Goal: Task Accomplishment & Management: Complete application form

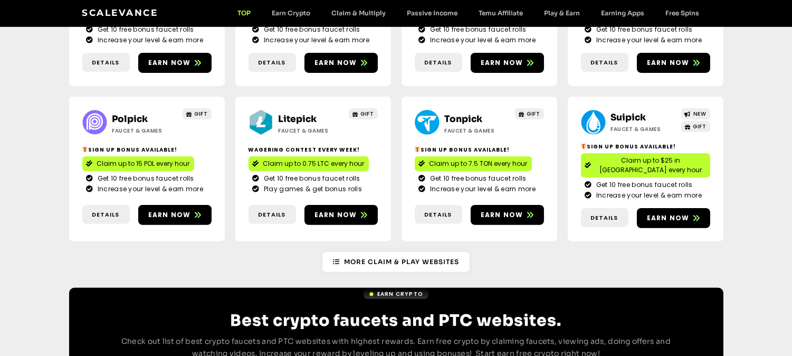
scroll to position [673, 0]
click at [181, 210] on span "Earn now" at bounding box center [169, 215] width 43 height 10
click at [343, 210] on span "Earn now" at bounding box center [336, 215] width 43 height 10
click at [506, 210] on span "Earn now" at bounding box center [502, 215] width 43 height 10
click at [660, 213] on span "Earn now" at bounding box center [668, 218] width 43 height 10
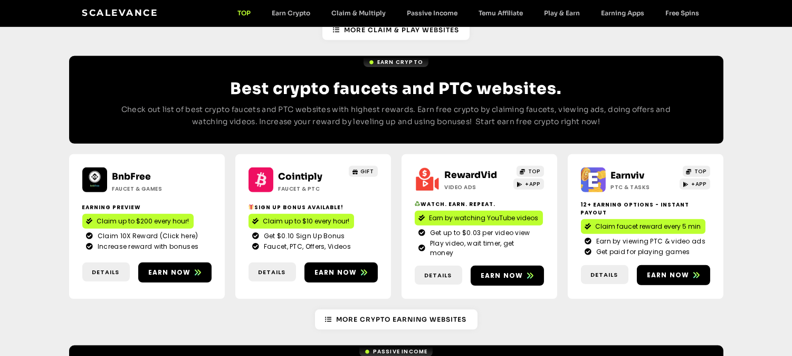
scroll to position [937, 0]
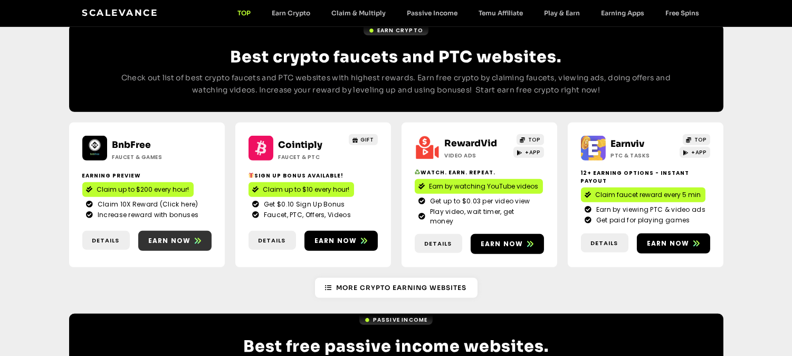
click at [178, 236] on span "Earn now" at bounding box center [169, 241] width 43 height 10
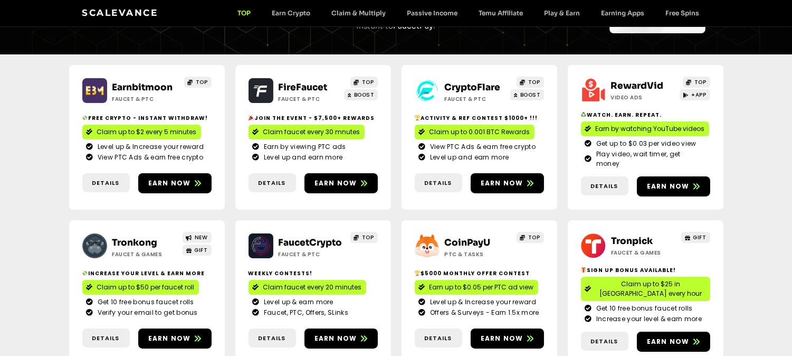
scroll to position [175, 0]
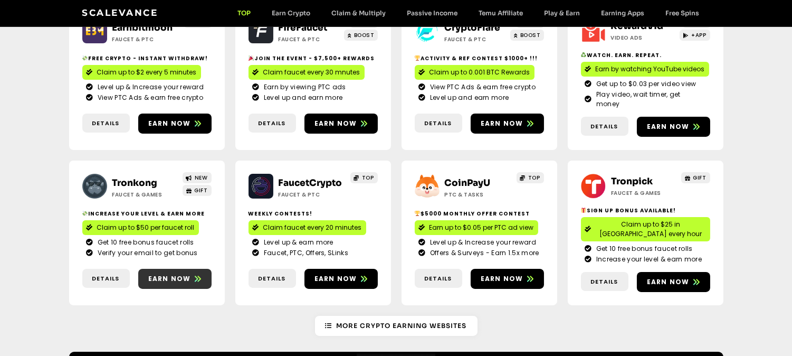
click at [182, 274] on span "Earn now" at bounding box center [169, 279] width 43 height 10
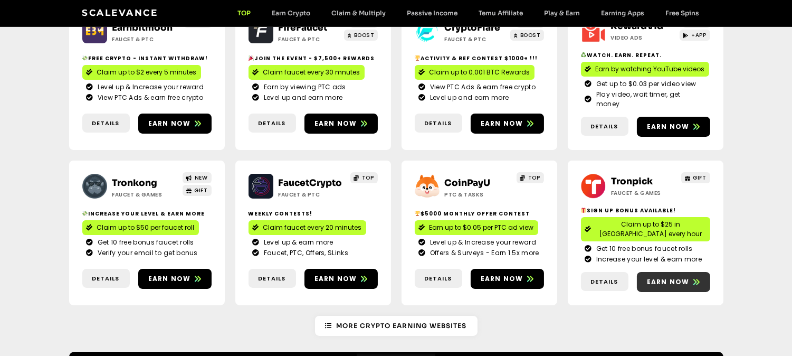
click at [662, 277] on span "Earn now" at bounding box center [668, 282] width 43 height 10
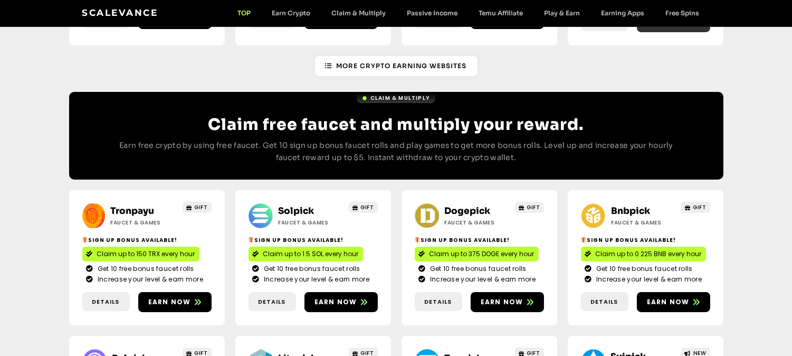
scroll to position [483, 0]
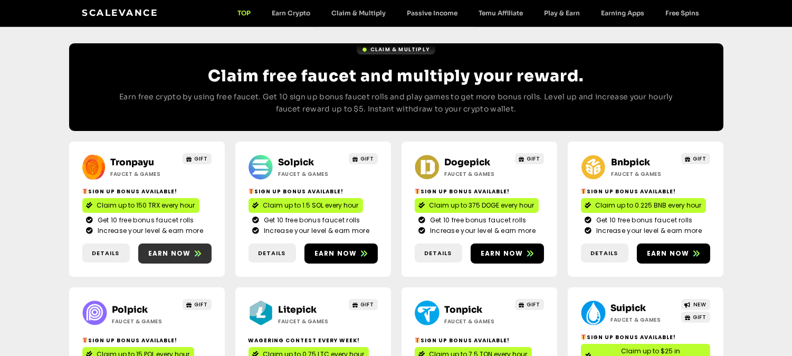
click at [199, 249] on span at bounding box center [198, 254] width 6 height 10
click at [348, 249] on span "Earn now" at bounding box center [336, 254] width 43 height 10
click at [500, 249] on span "Earn now" at bounding box center [502, 254] width 43 height 10
click at [667, 249] on span "Earn now" at bounding box center [668, 254] width 43 height 10
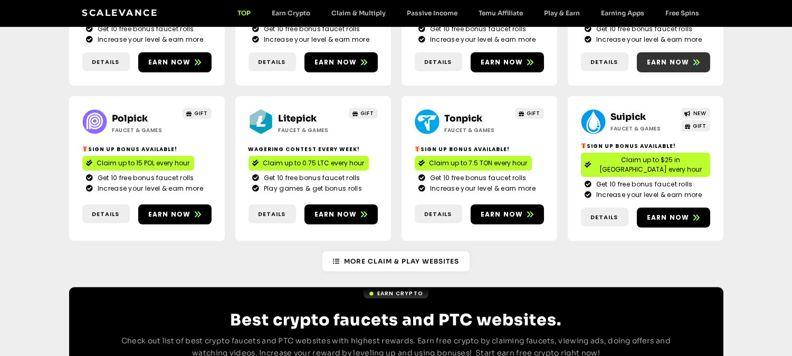
scroll to position [928, 0]
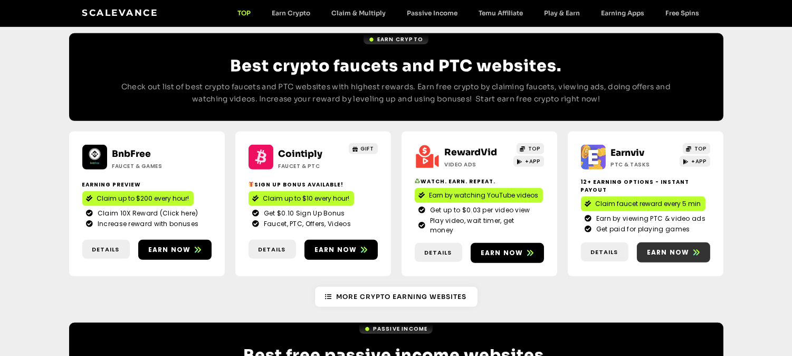
click at [684, 248] on span "Earn now" at bounding box center [668, 253] width 43 height 10
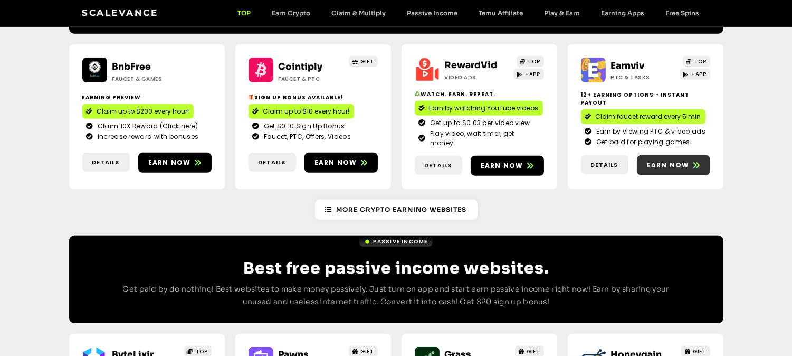
scroll to position [1001, 0]
